Goal: Task Accomplishment & Management: Complete application form

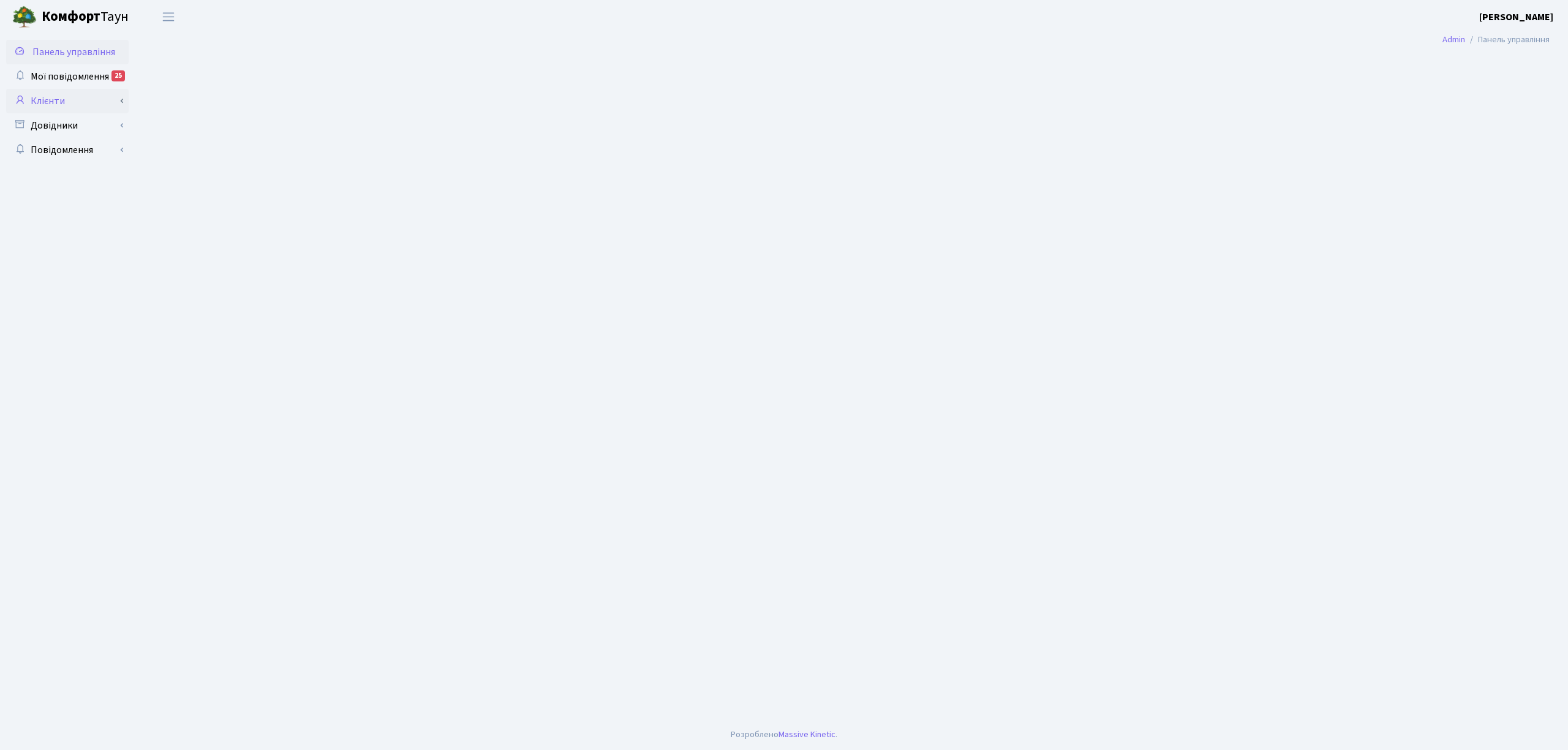
click at [91, 111] on ul "Панель управління Мої повідомлення 25 Клієнти" at bounding box center [67, 377] width 123 height 674
click at [88, 98] on link "Клієнти" at bounding box center [67, 101] width 123 height 25
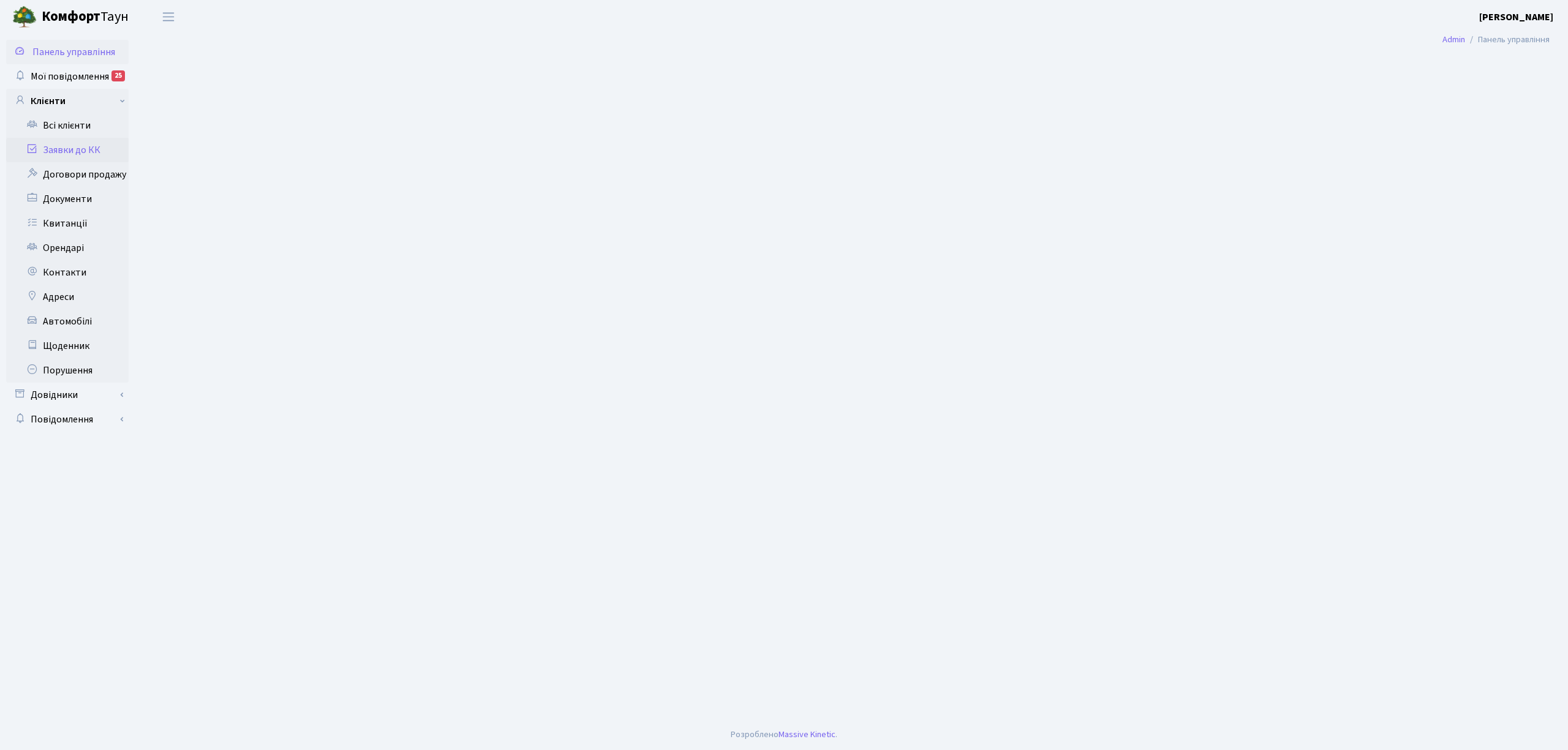
click at [89, 144] on link "Заявки до КК" at bounding box center [67, 150] width 123 height 25
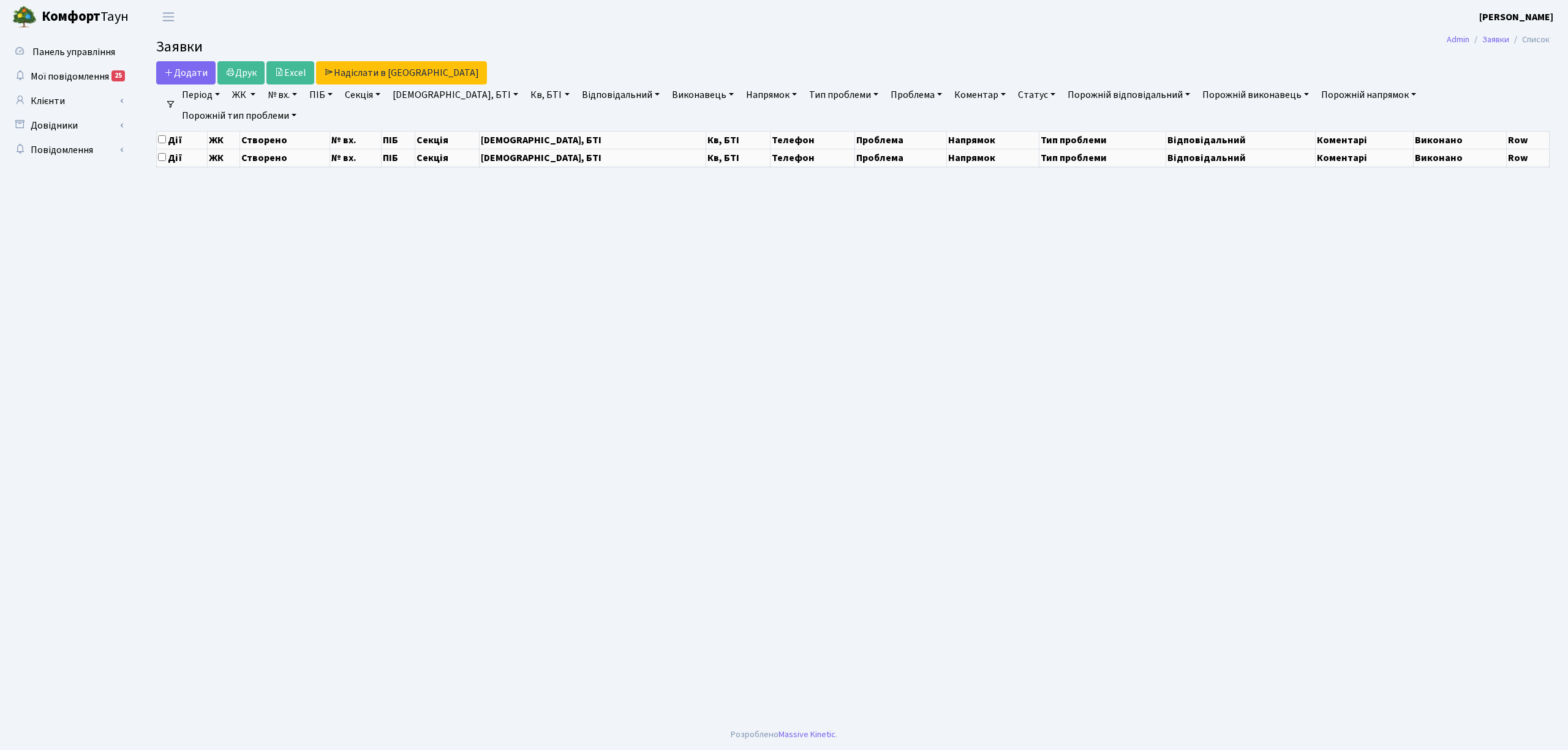
select select "25"
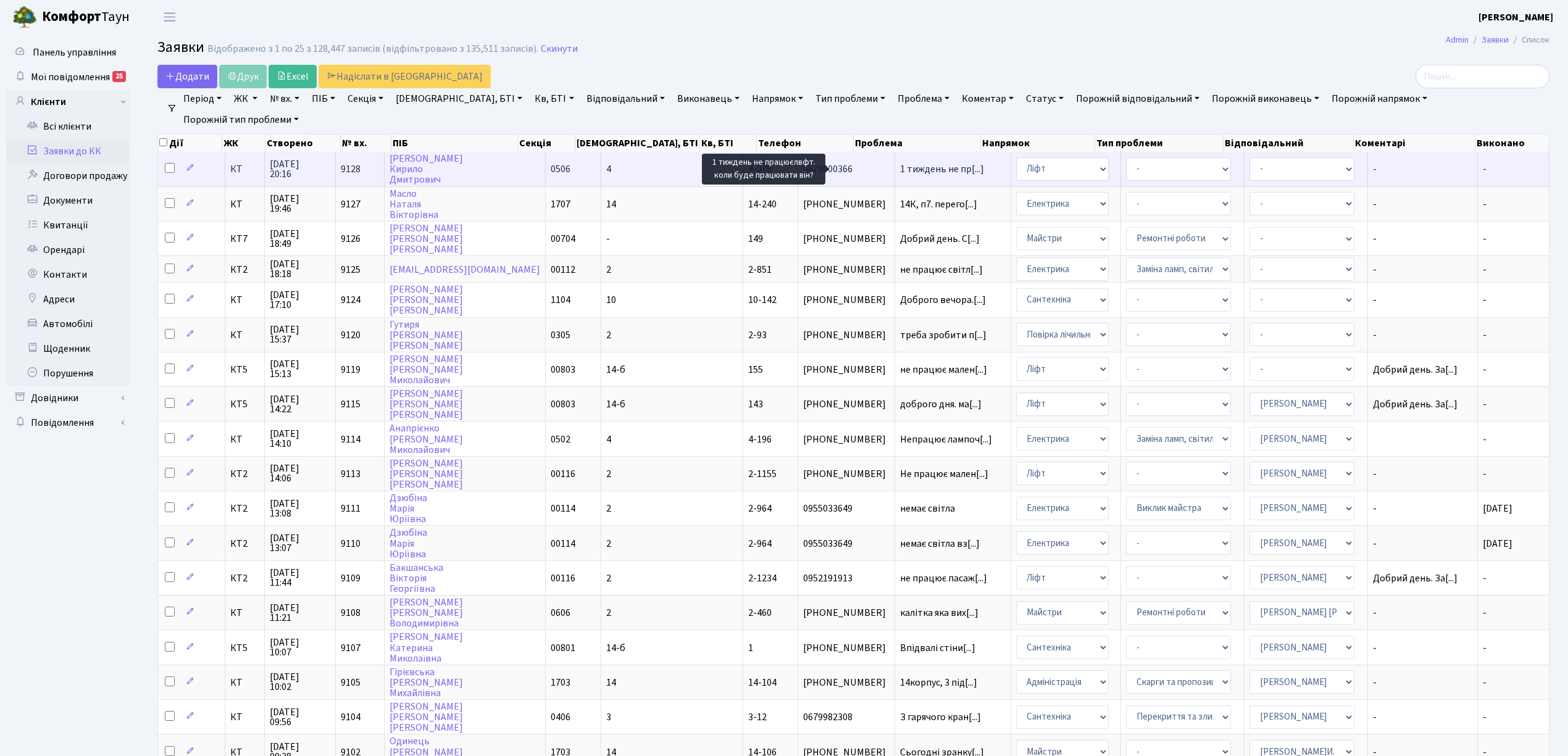
click at [900, 166] on span "1 тиждень не пр[...]" at bounding box center [942, 169] width 84 height 13
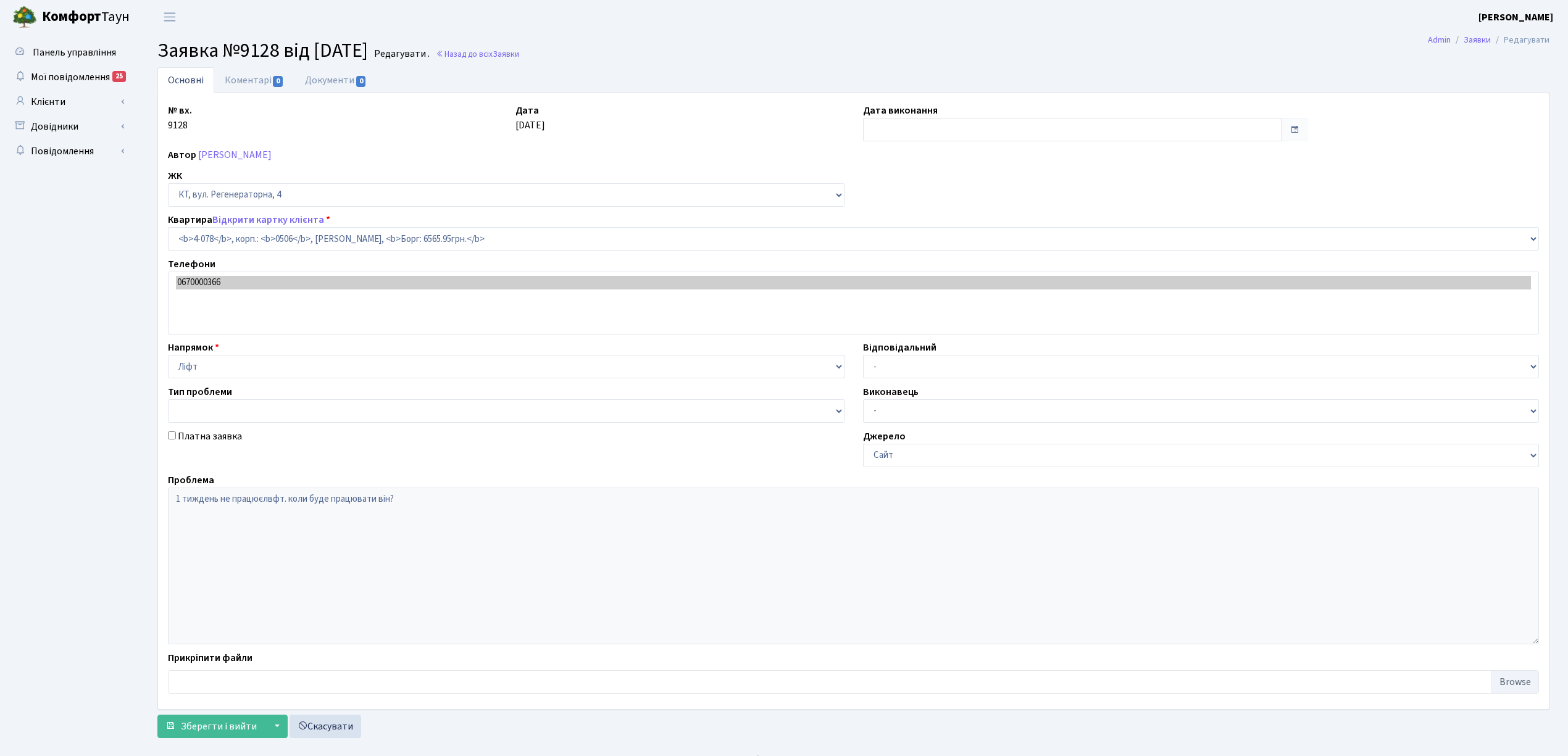
select select "1235"
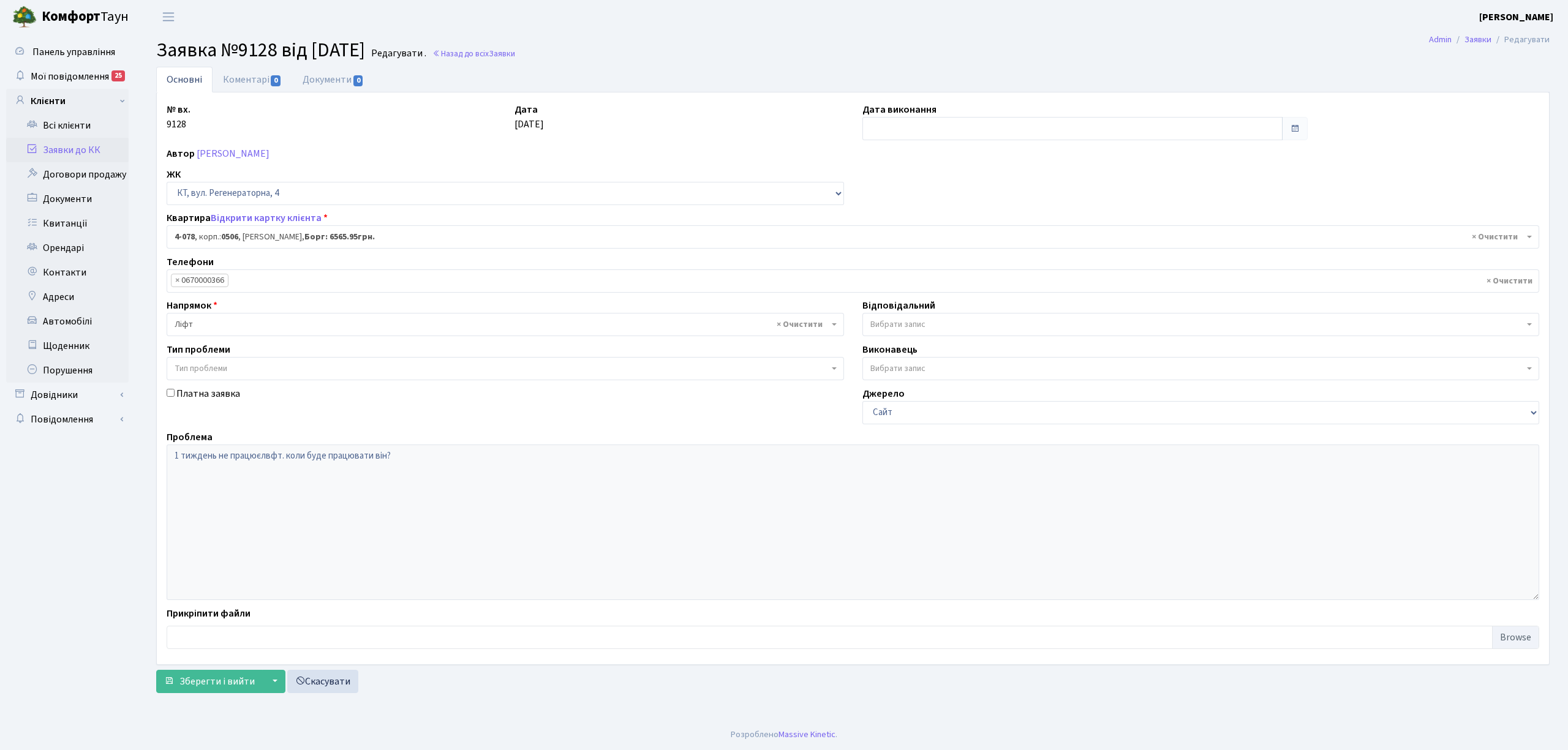
click at [104, 152] on link "Заявки до КК" at bounding box center [67, 150] width 123 height 25
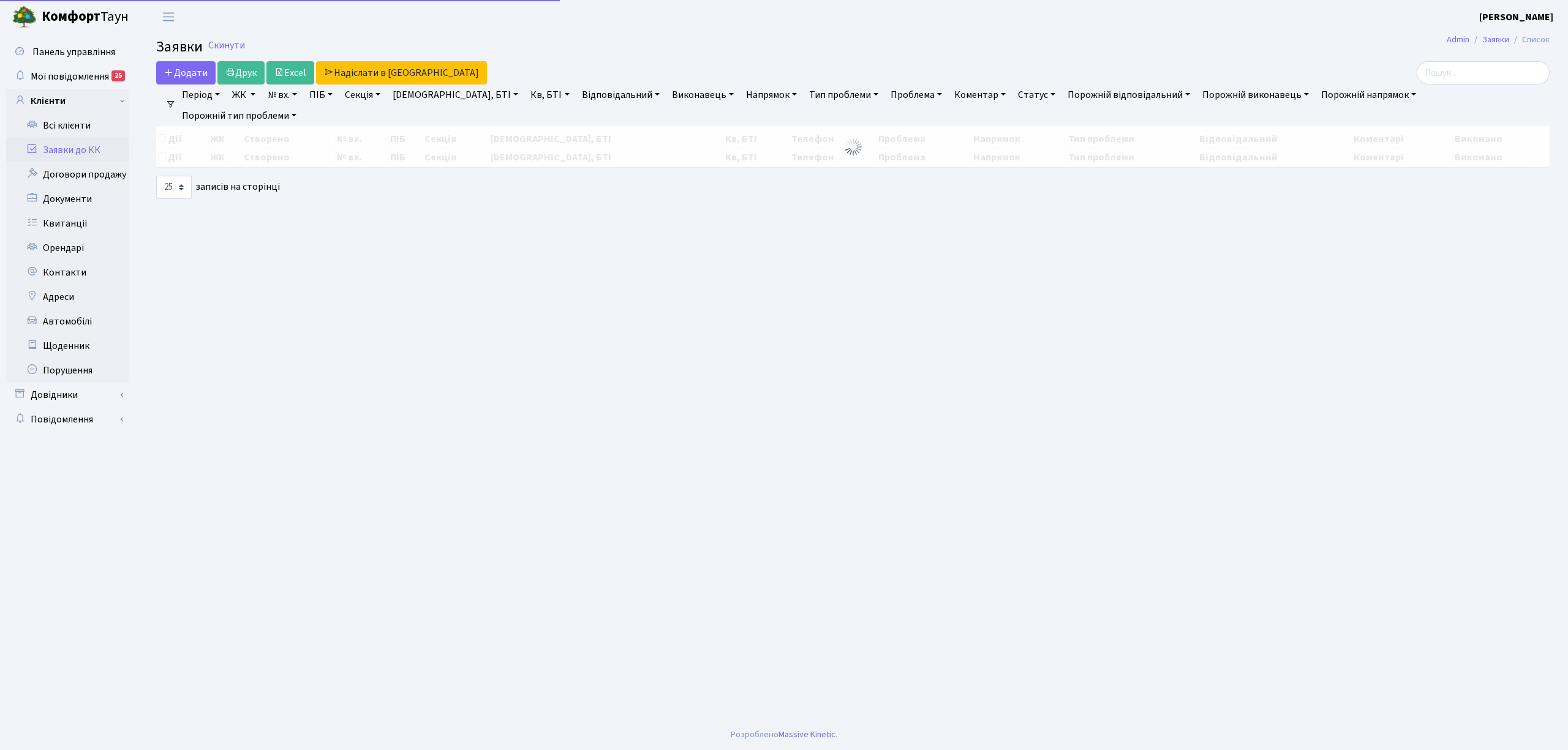
select select "25"
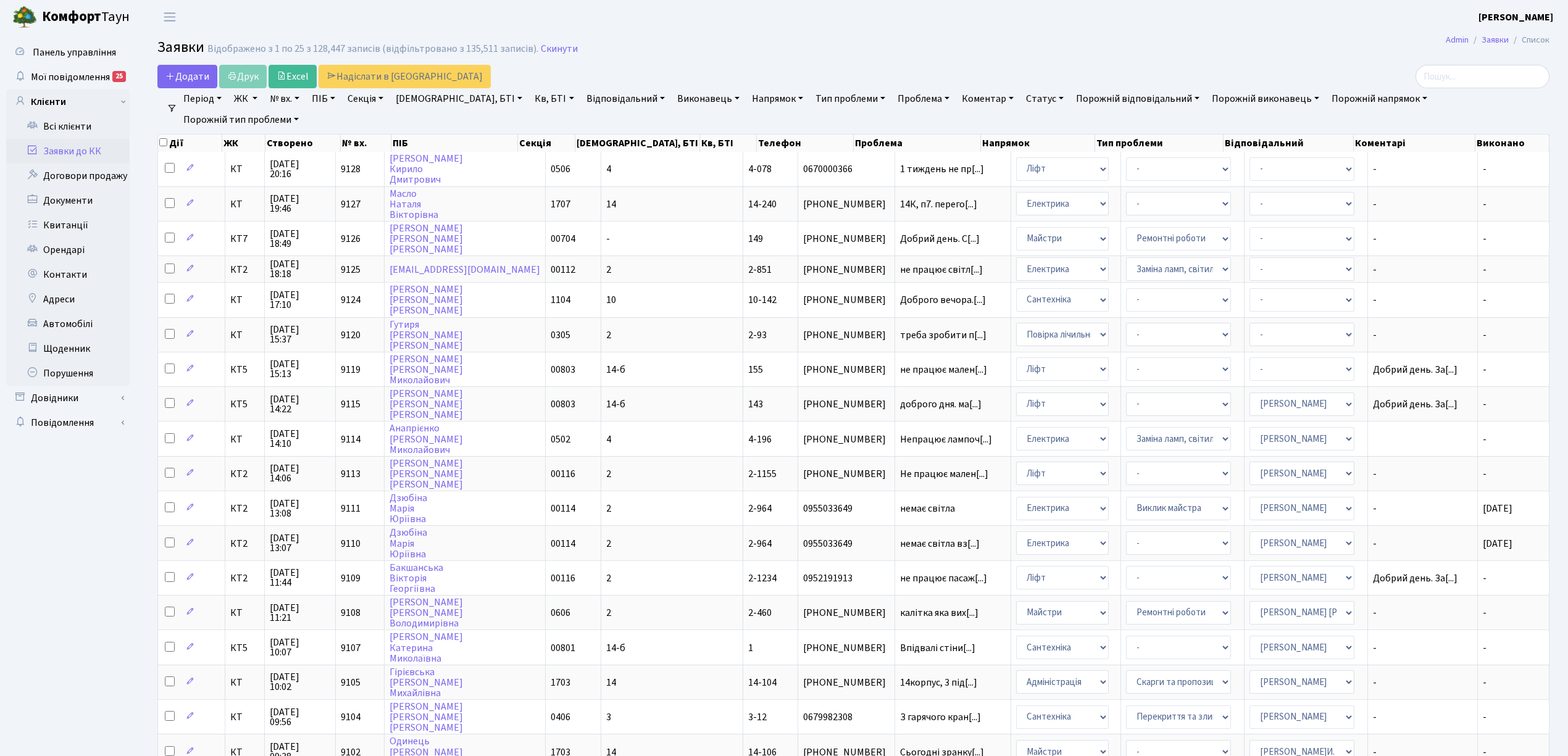
click at [178, 92] on link "Період" at bounding box center [202, 98] width 48 height 21
click at [191, 84] on link "Додати" at bounding box center [187, 77] width 60 height 23
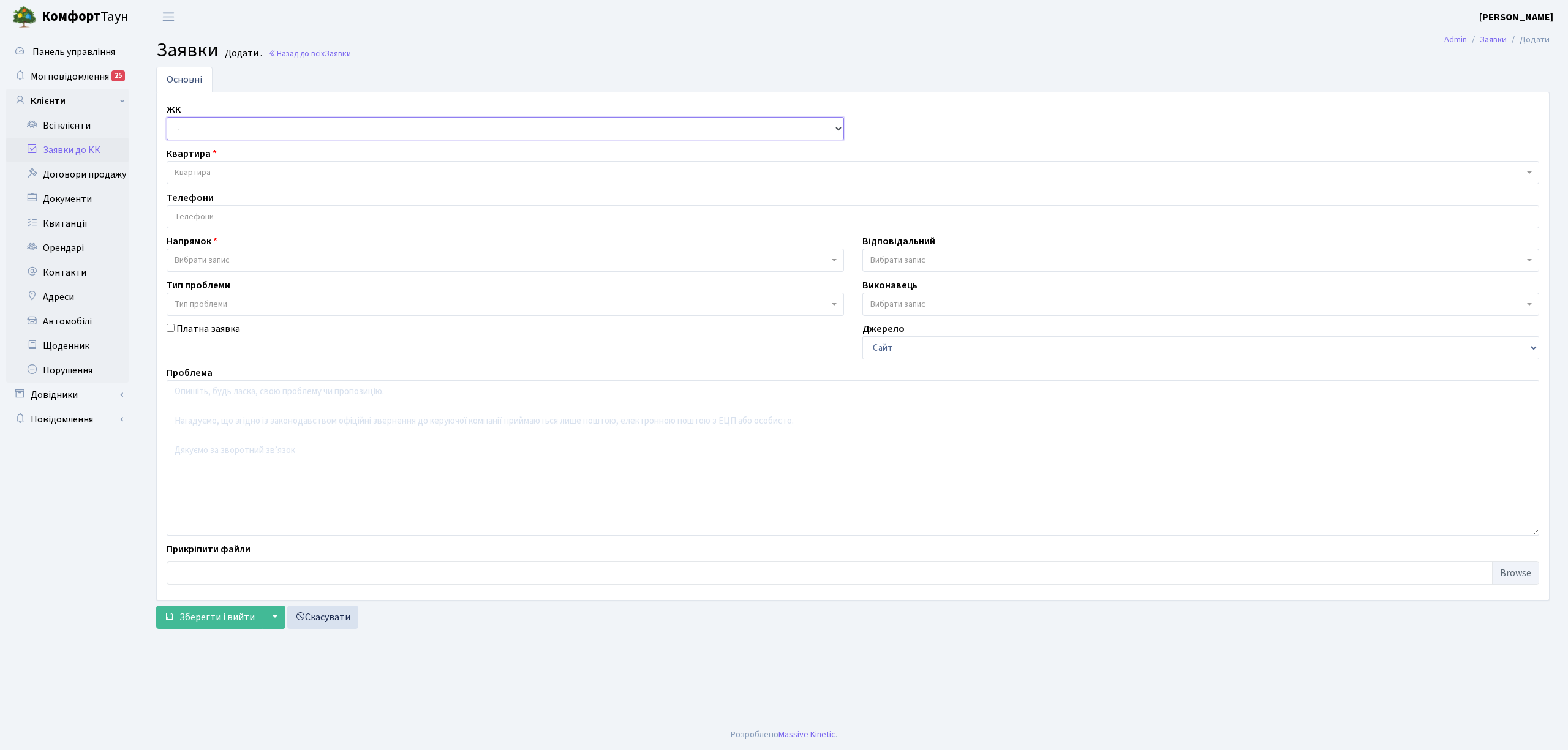
click at [189, 126] on select "- КТ, вул. Регенераторна, 4 КТ2, просп. [STREET_ADDRESS] [STREET_ADDRESS] [PERS…" at bounding box center [505, 129] width 678 height 23
select select "271"
click at [166, 118] on select "- КТ, вул. Регенераторна, 4 КТ2, просп. Соборності, 17 КТ3, вул. Березнева, 16 …" at bounding box center [505, 129] width 678 height 23
select select
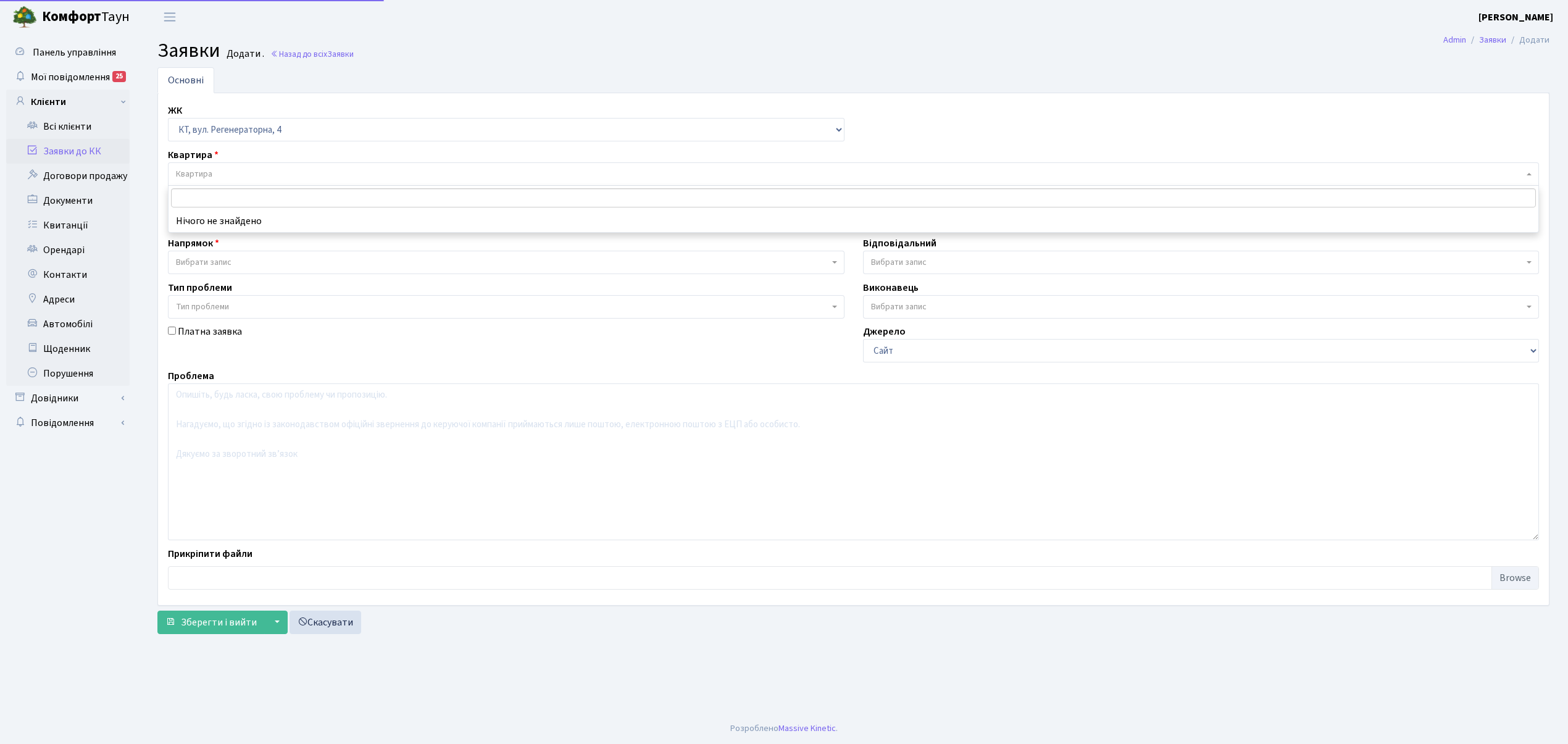
click at [220, 178] on span "Квартира" at bounding box center [849, 173] width 1348 height 12
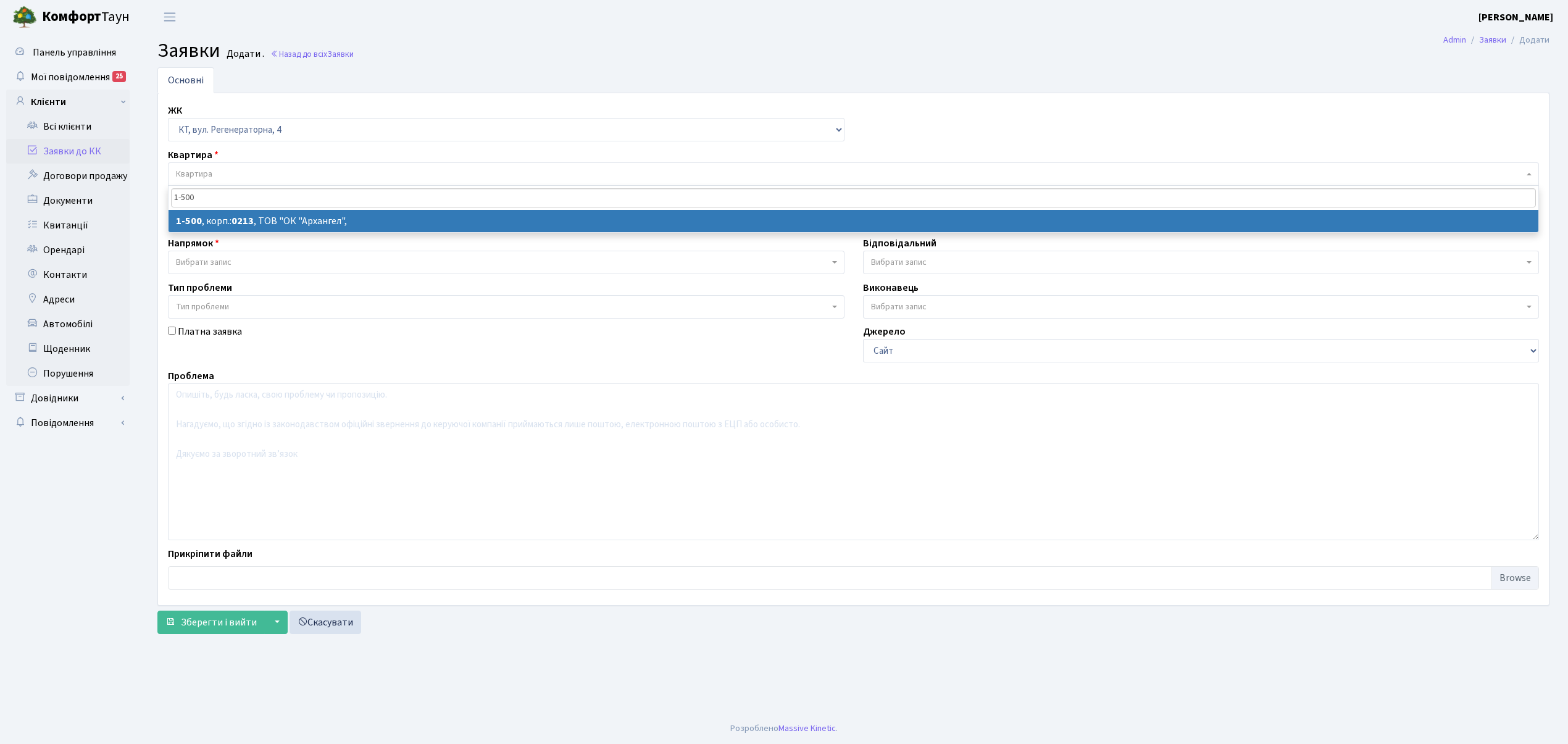
type input "1-500"
select select
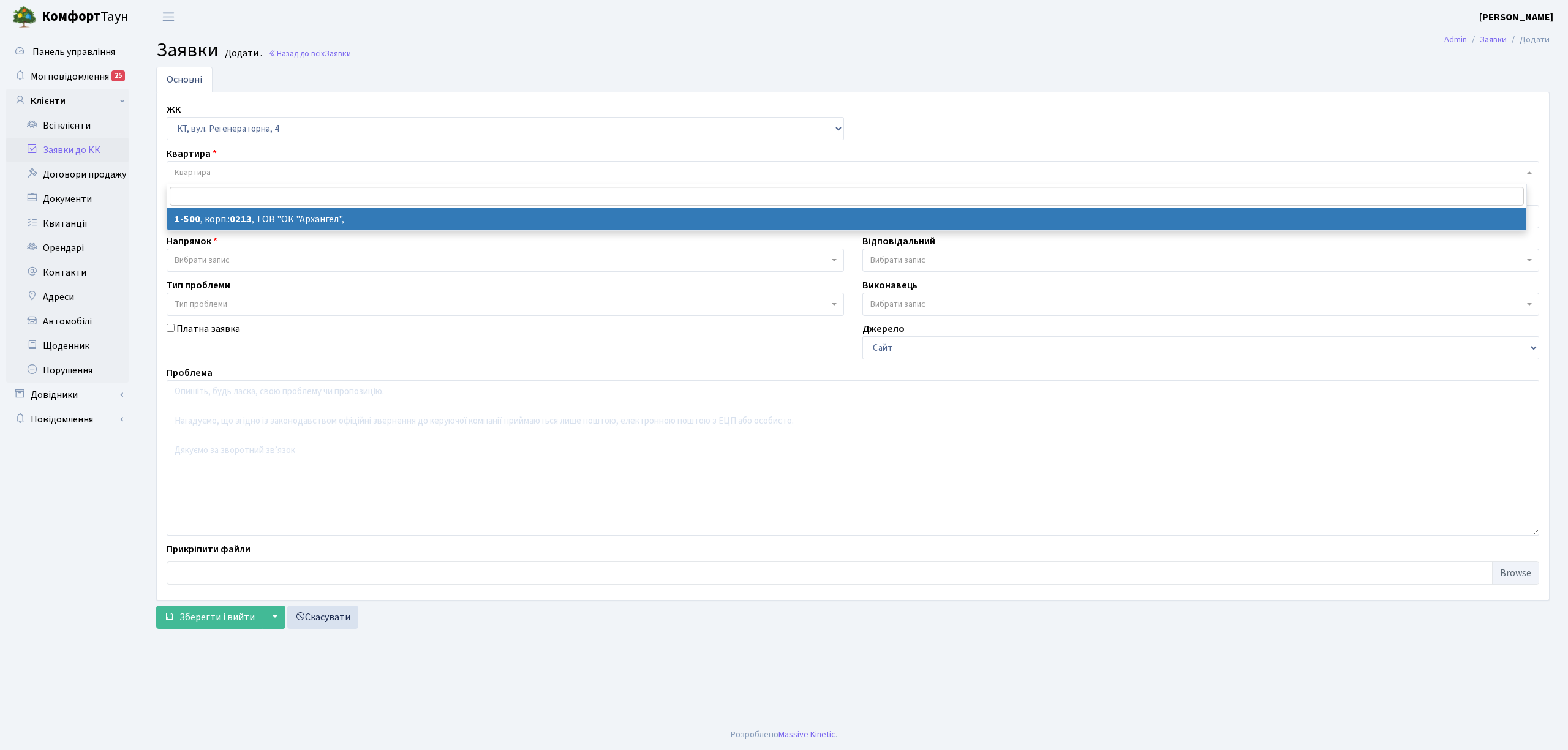
select select "16285"
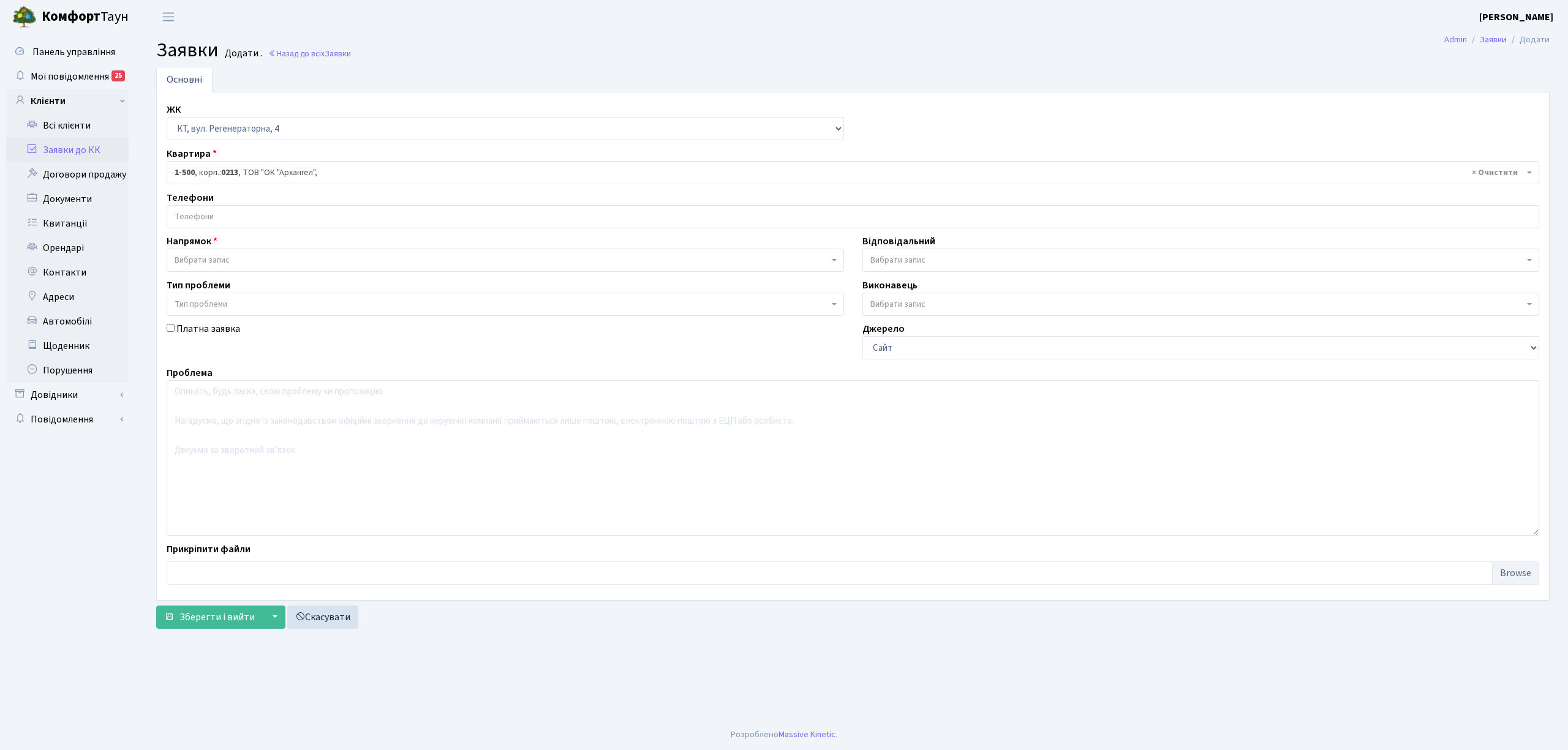
click at [218, 221] on input "search" at bounding box center [853, 216] width 1371 height 22
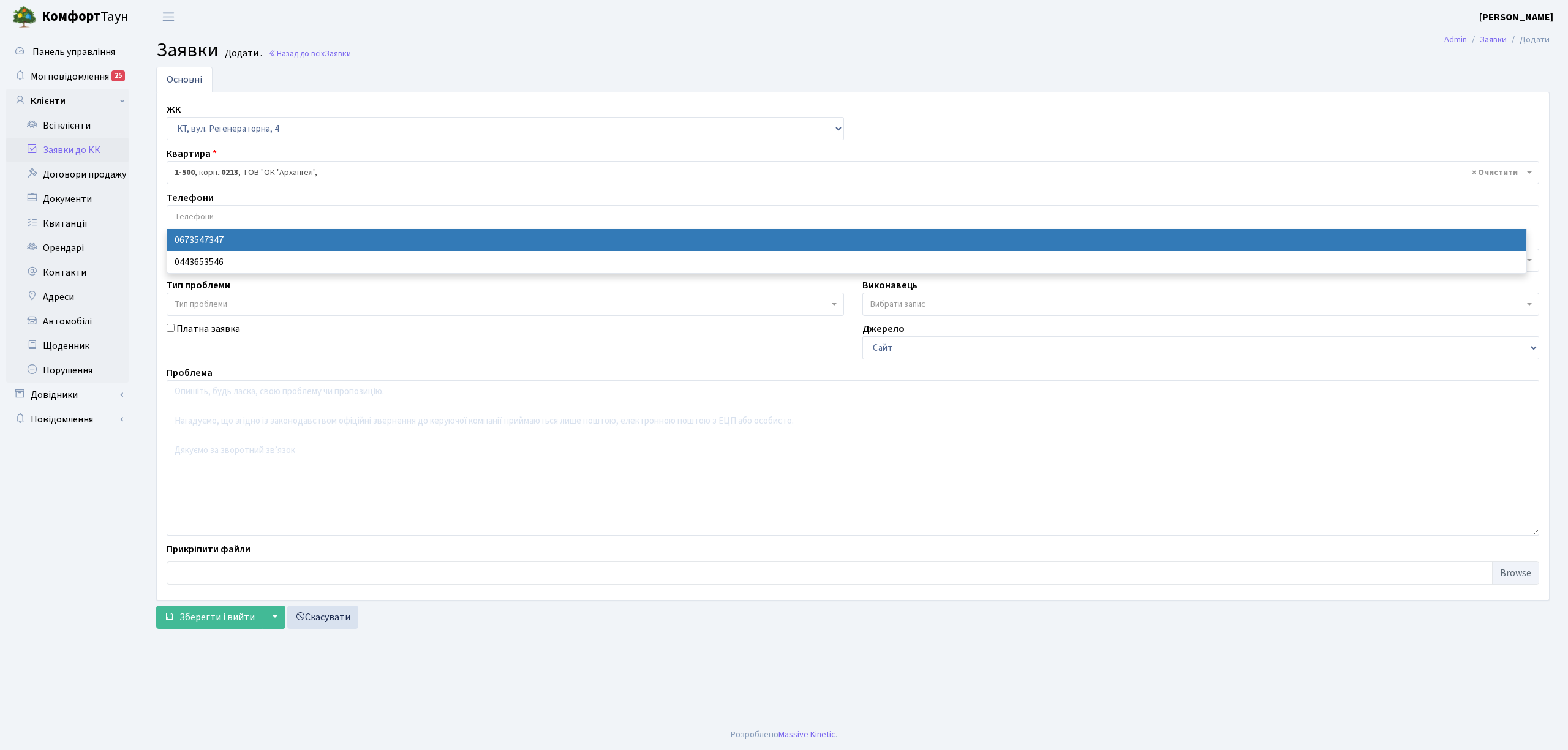
select select "28693"
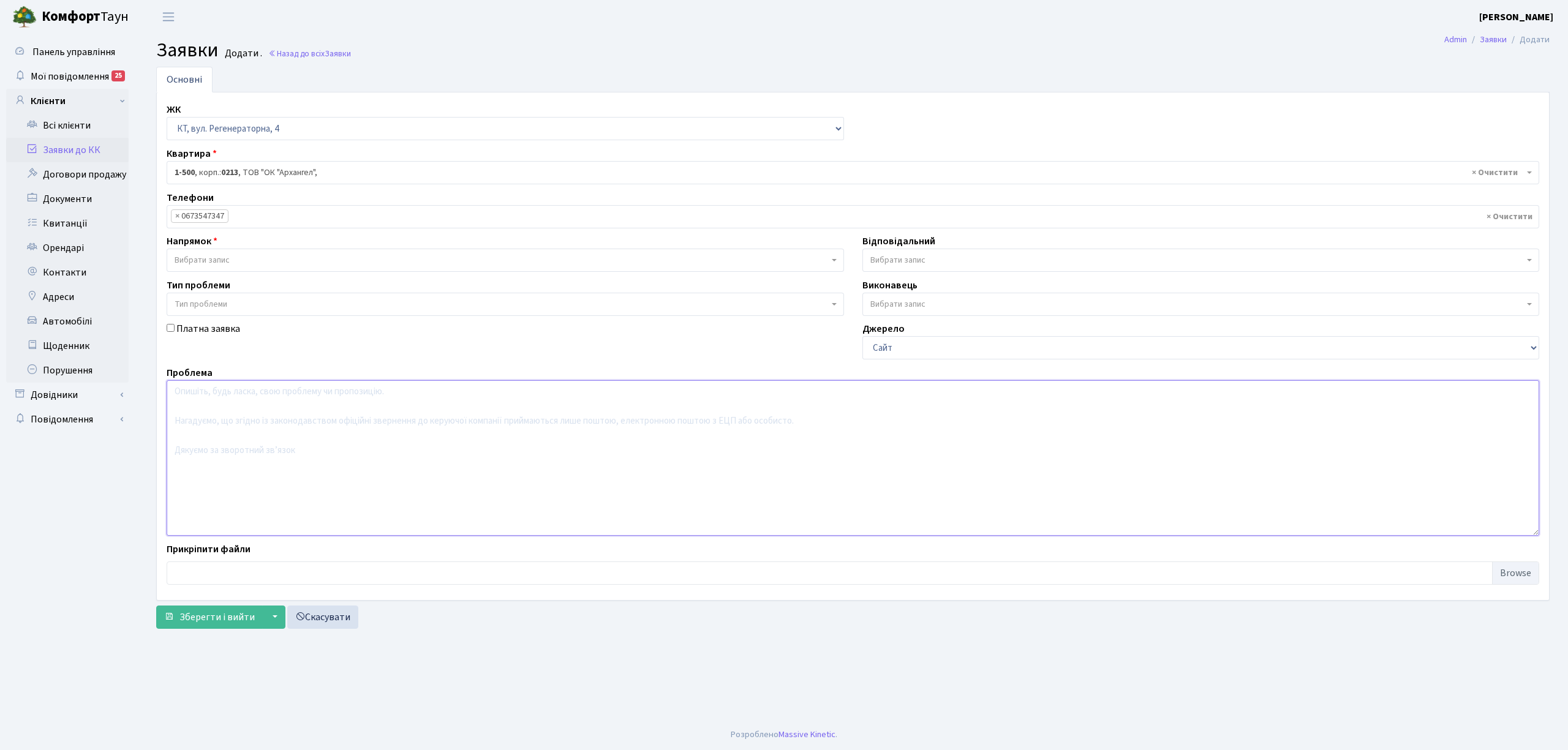
click at [223, 490] on textarea at bounding box center [853, 458] width 1373 height 156
type textarea "біля ринку комфорт-таун калітка"
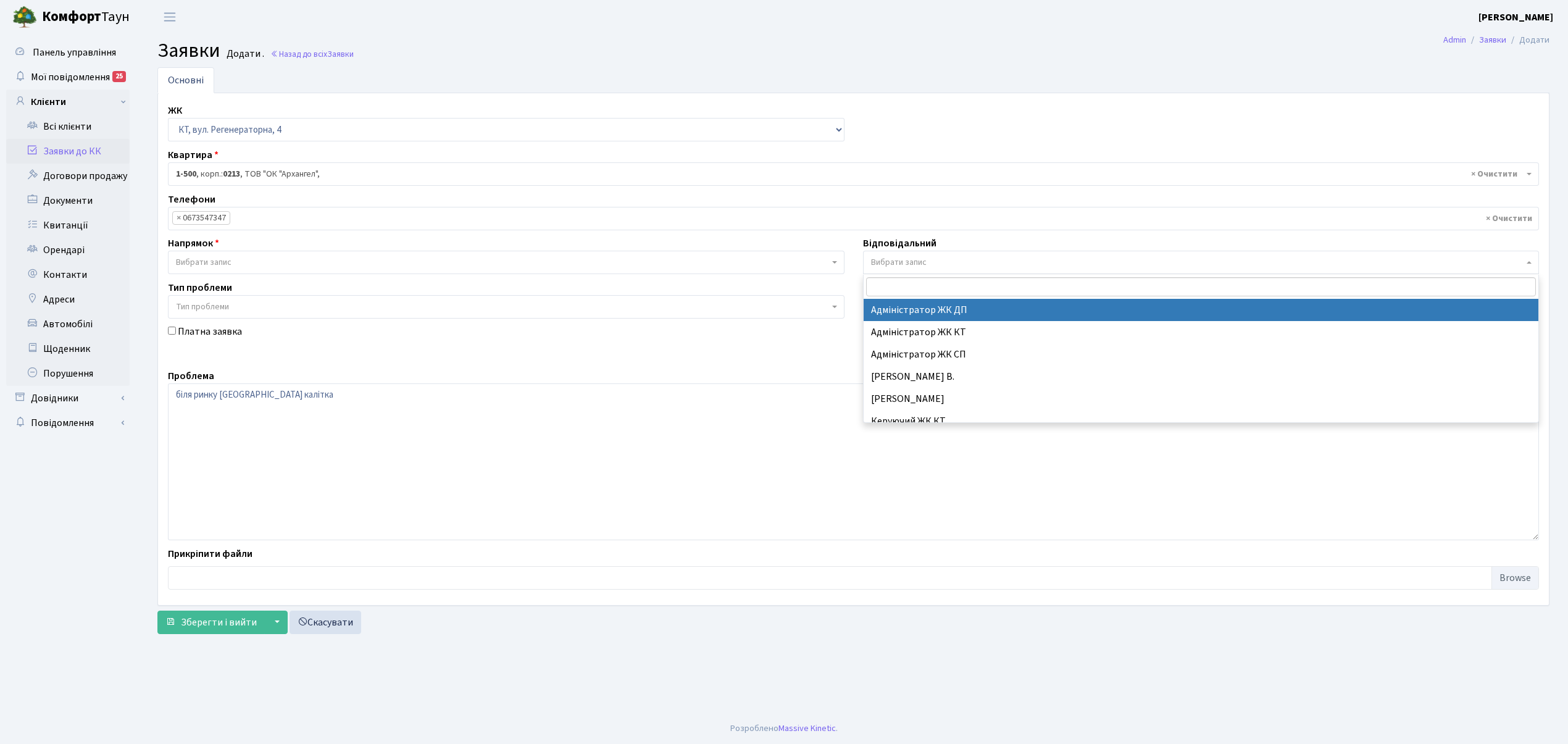
click at [921, 275] on body "Комфорт Таун Токарева Ю. Д. Мій обліковий запис Вийти Панель управління Мої пов…" at bounding box center [784, 372] width 1568 height 744
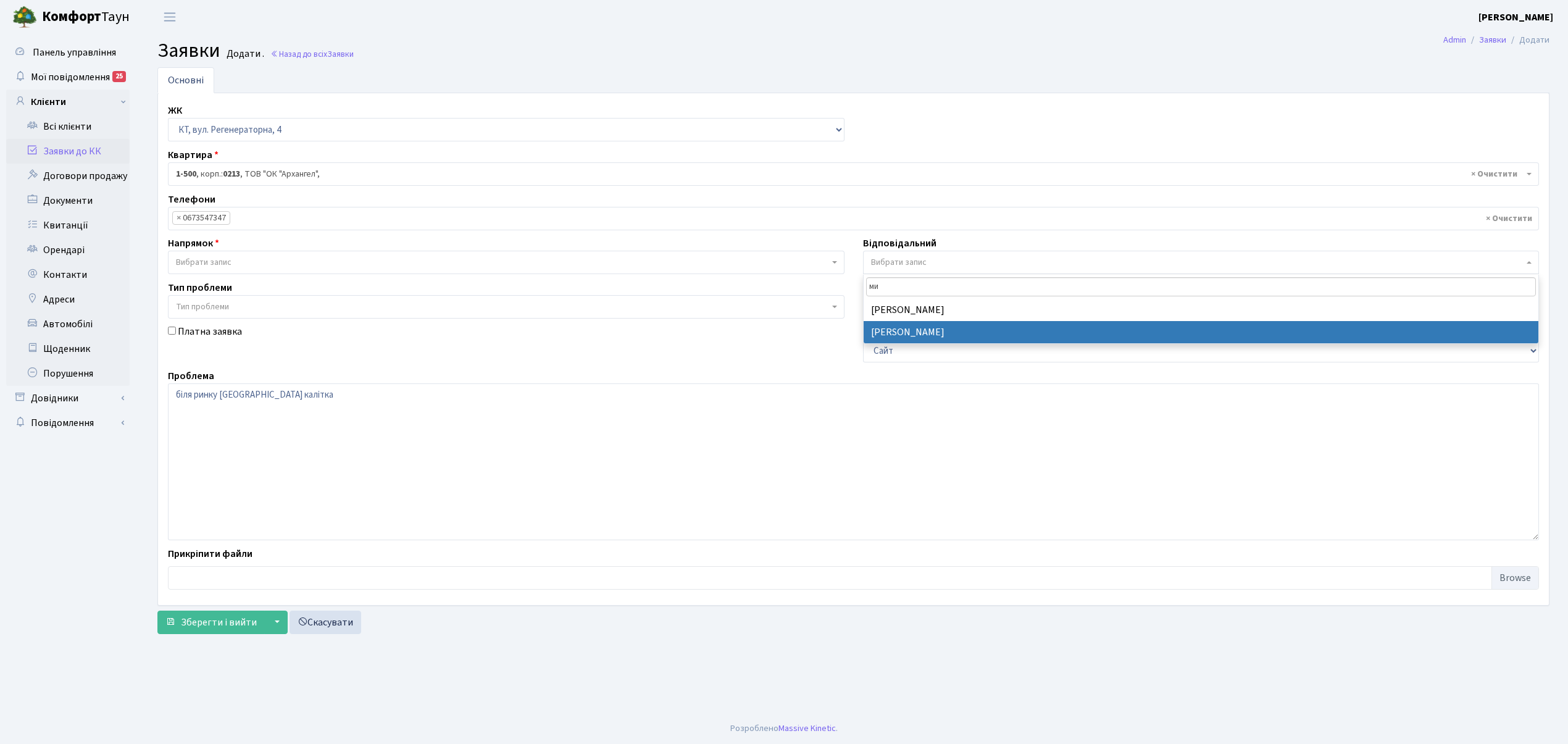
type input "ми"
select select "25"
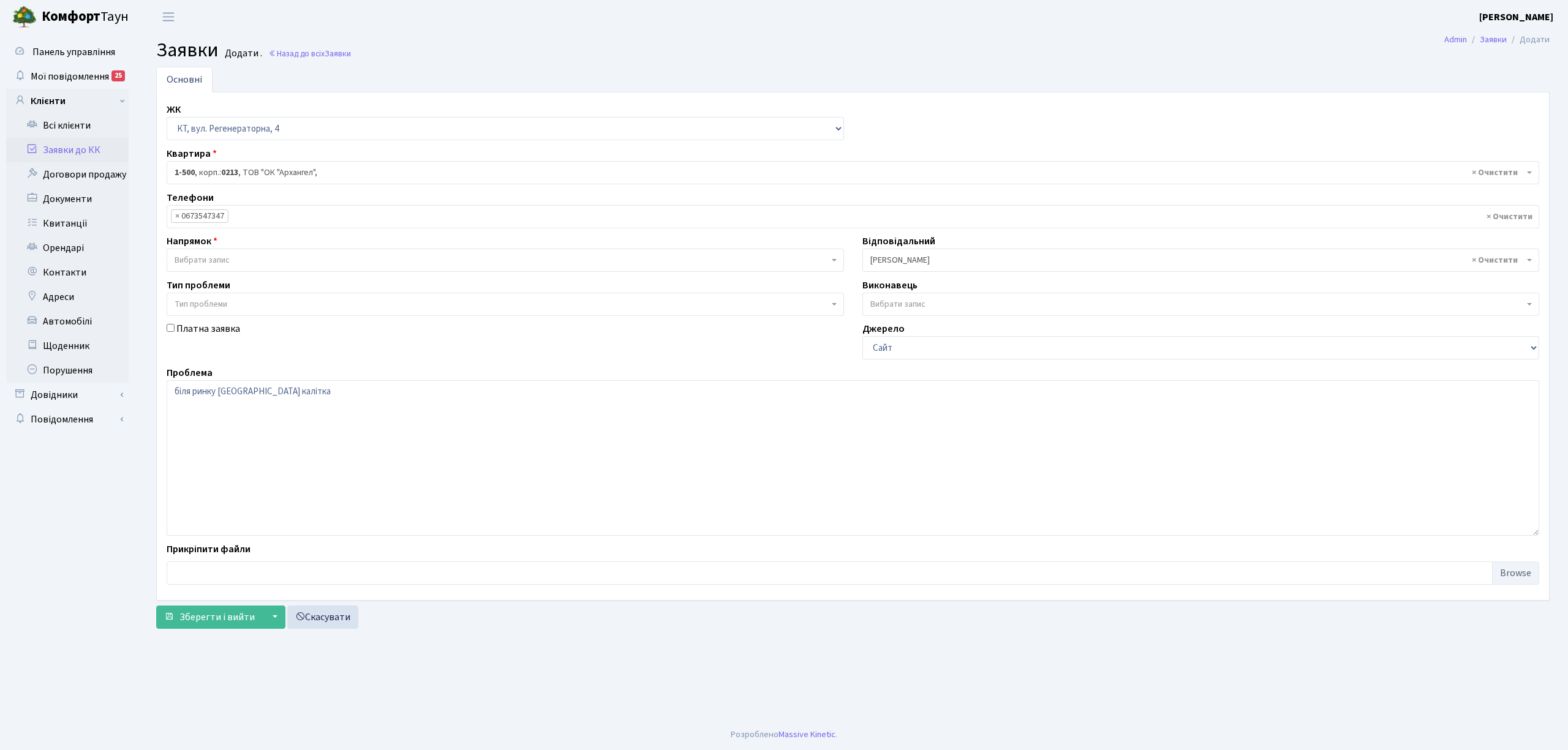
drag, startPoint x: 363, startPoint y: 371, endPoint x: 363, endPoint y: 380, distance: 9.0
click at [363, 373] on div "Проблема біля ринку комфорт-таун калітка" at bounding box center [853, 450] width 1391 height 170
click at [349, 404] on textarea "біля ринку комфорт-таун калітка" at bounding box center [853, 458] width 1373 height 156
type textarea "біля ринку комфорт-таун калітка не працює"
click at [227, 621] on span "Зберегти і вийти" at bounding box center [217, 617] width 75 height 13
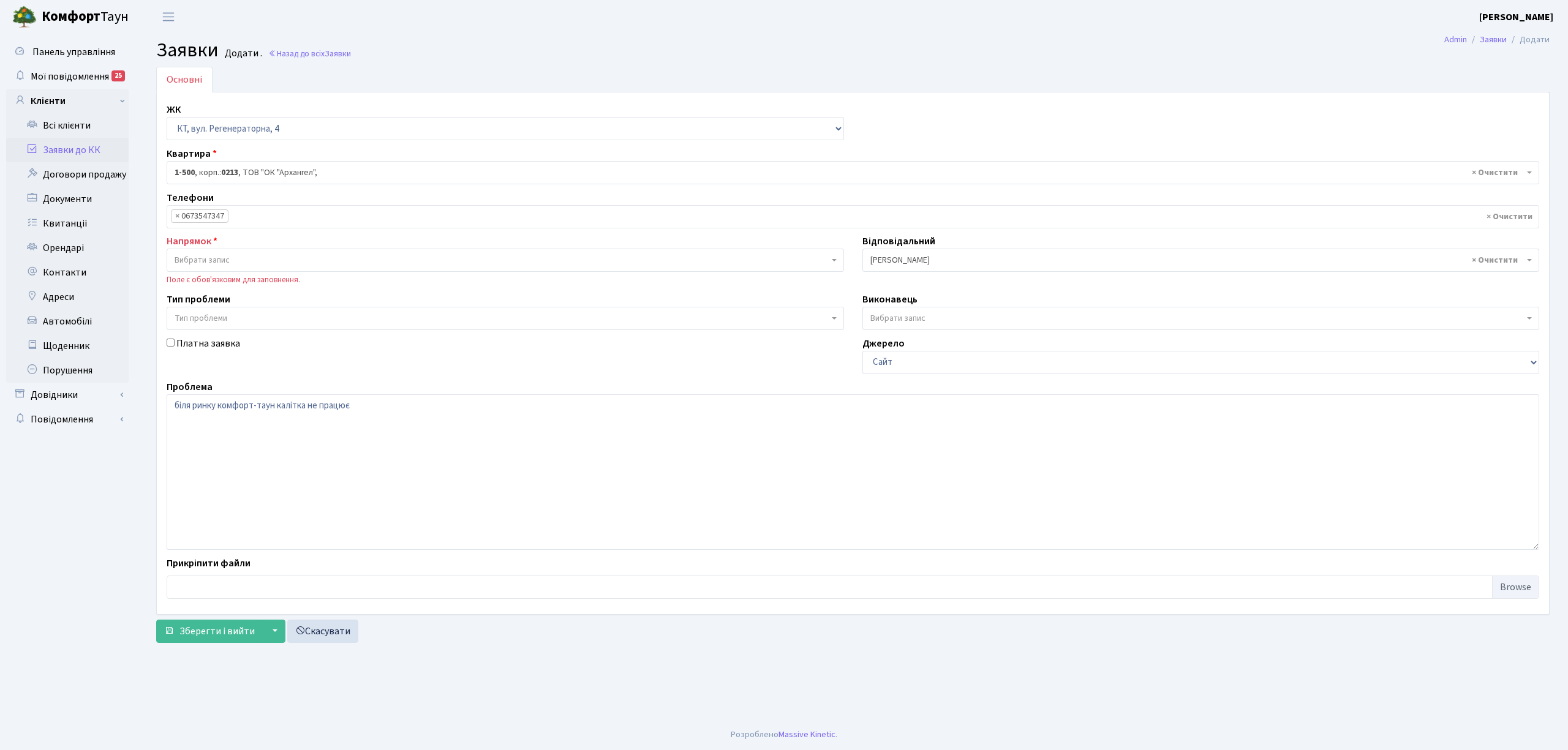
select select "16285"
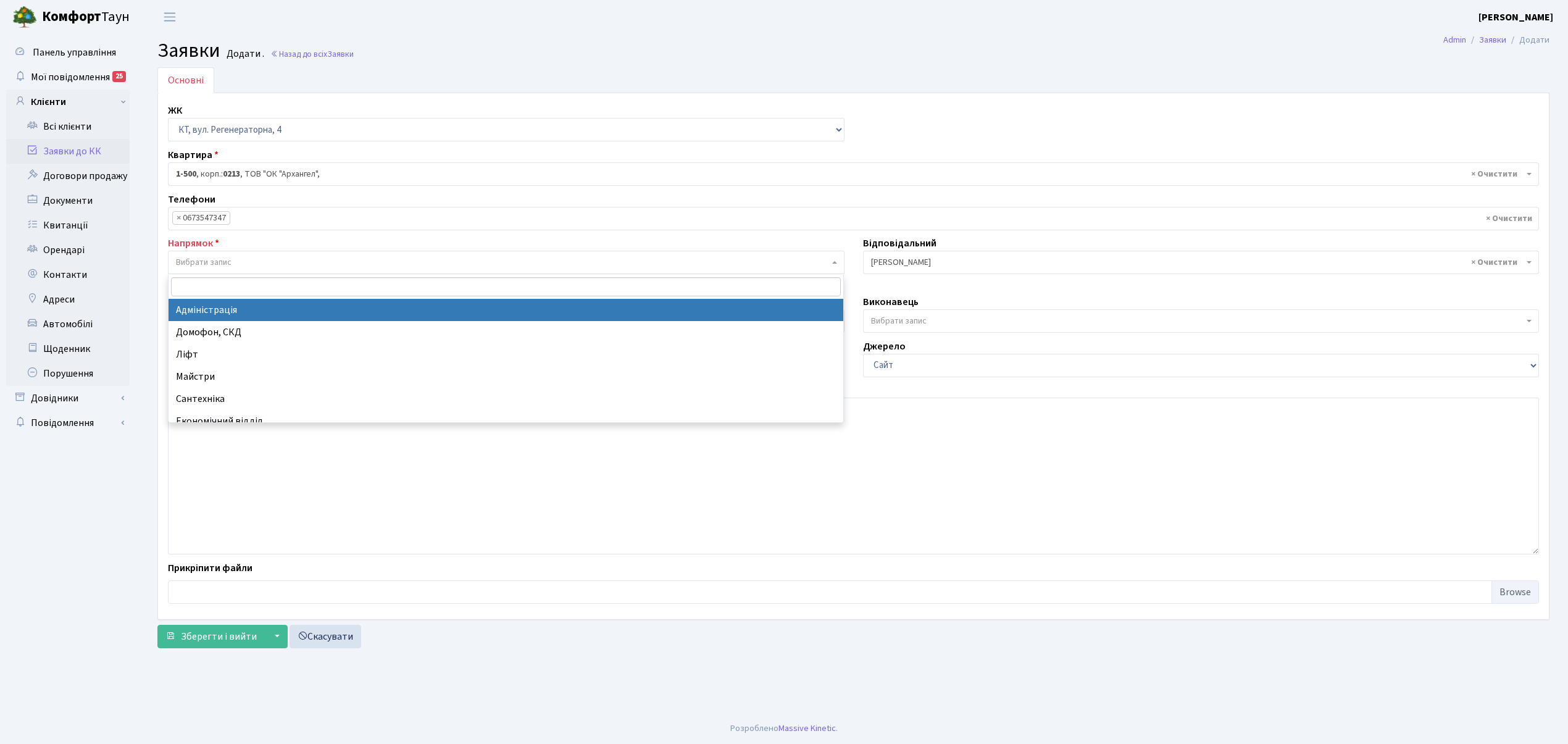
click at [197, 256] on span "Вибрати запис" at bounding box center [506, 263] width 677 height 23
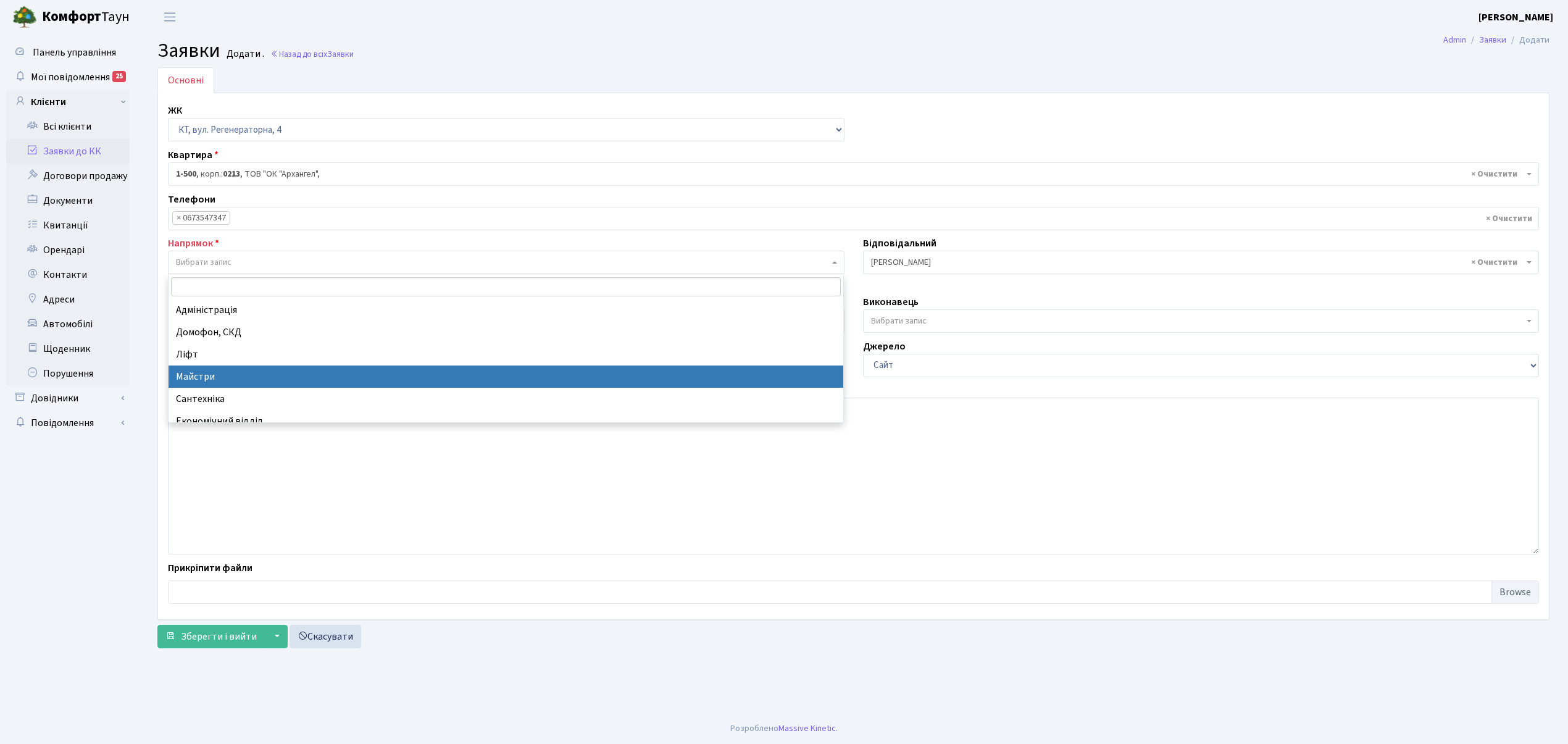
select select "1"
select select
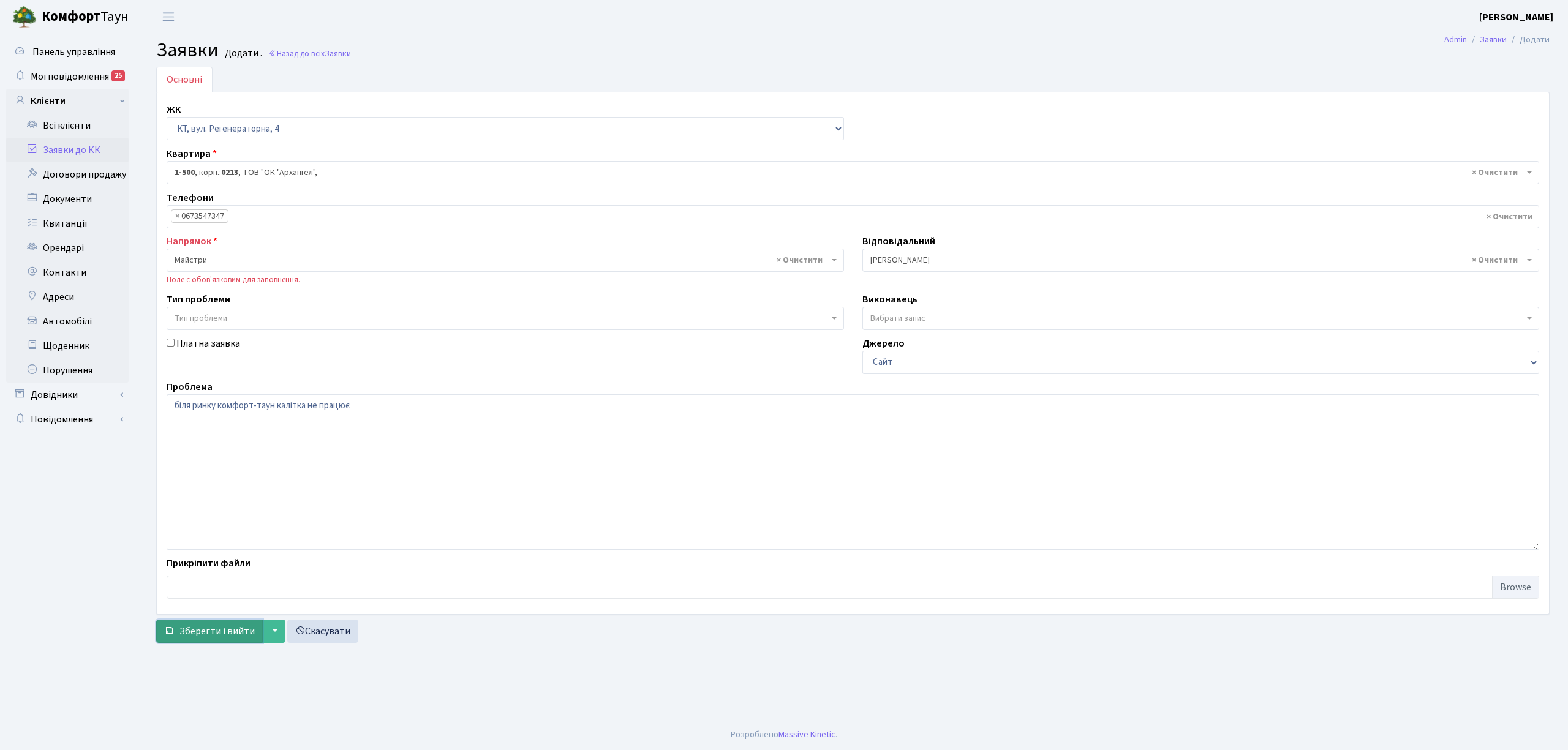
click at [208, 628] on span "Зберегти і вийти" at bounding box center [217, 631] width 75 height 13
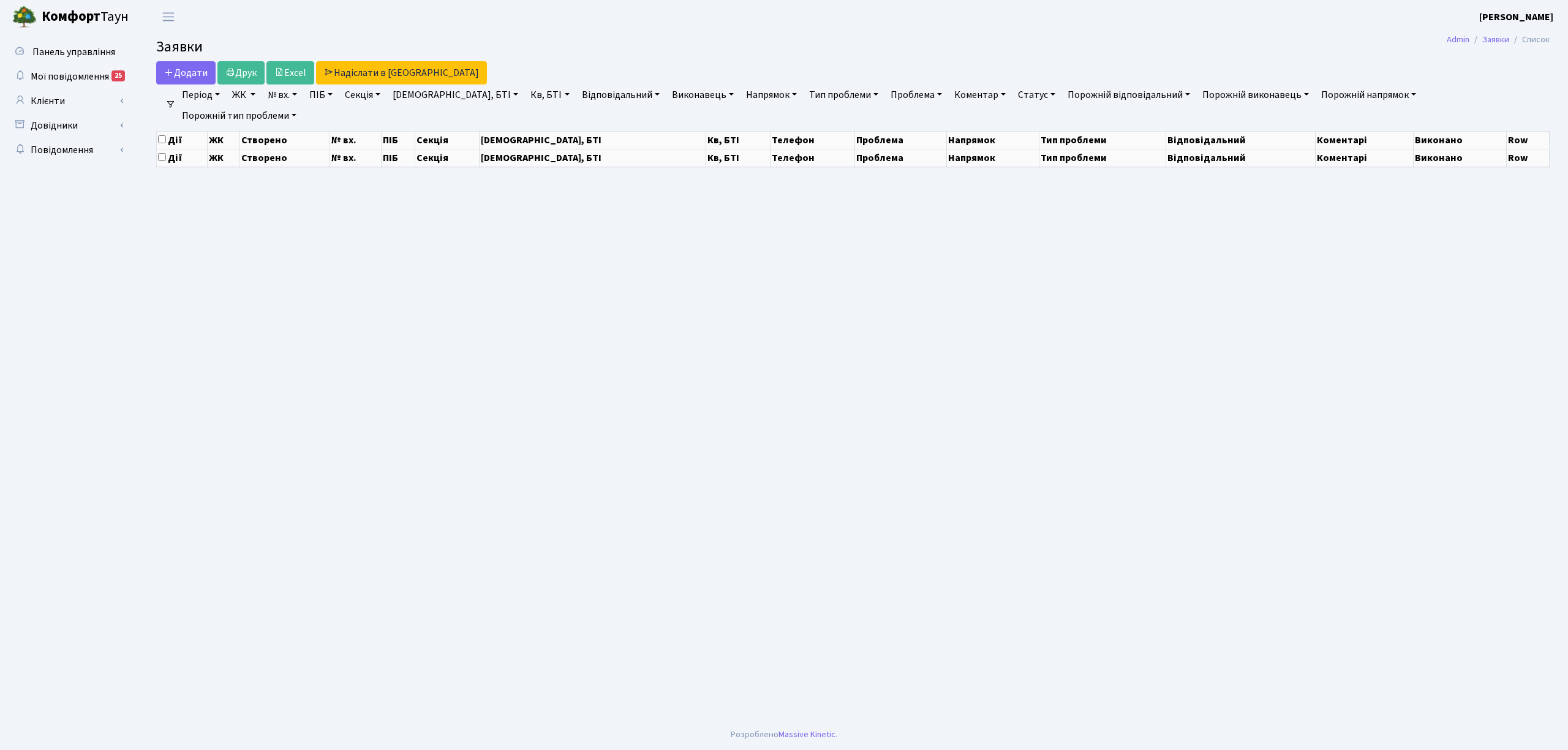
select select "25"
